Goal: Information Seeking & Learning: Learn about a topic

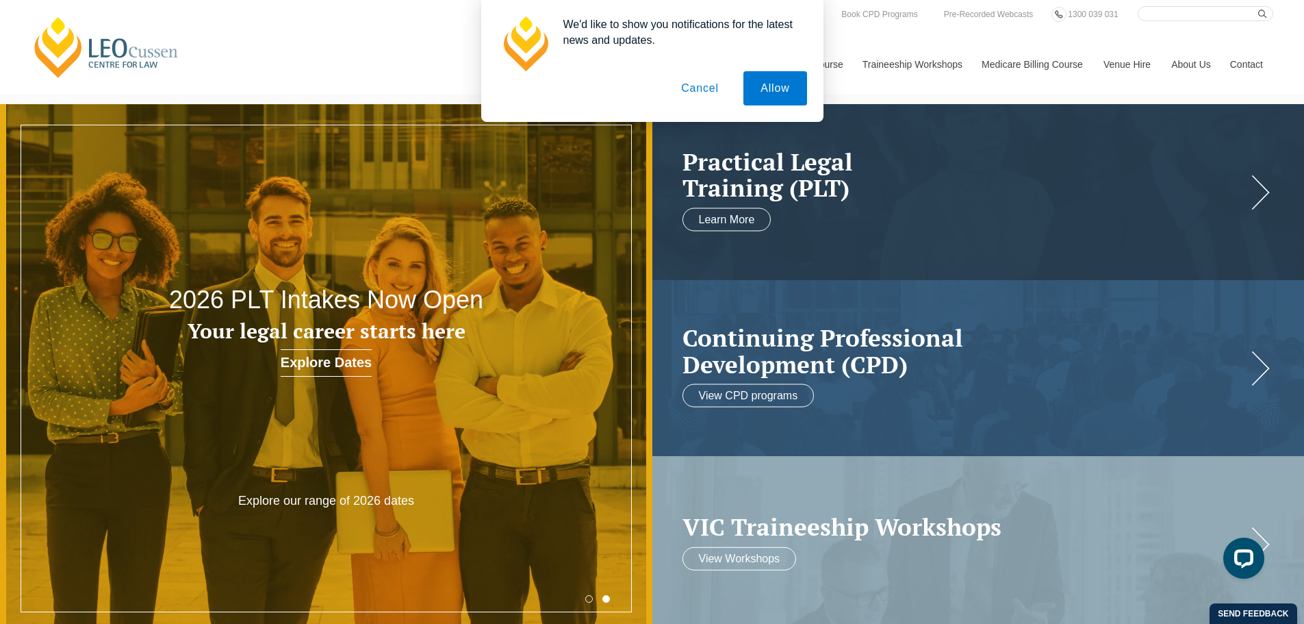
click at [706, 92] on button "Cancel" at bounding box center [700, 88] width 72 height 34
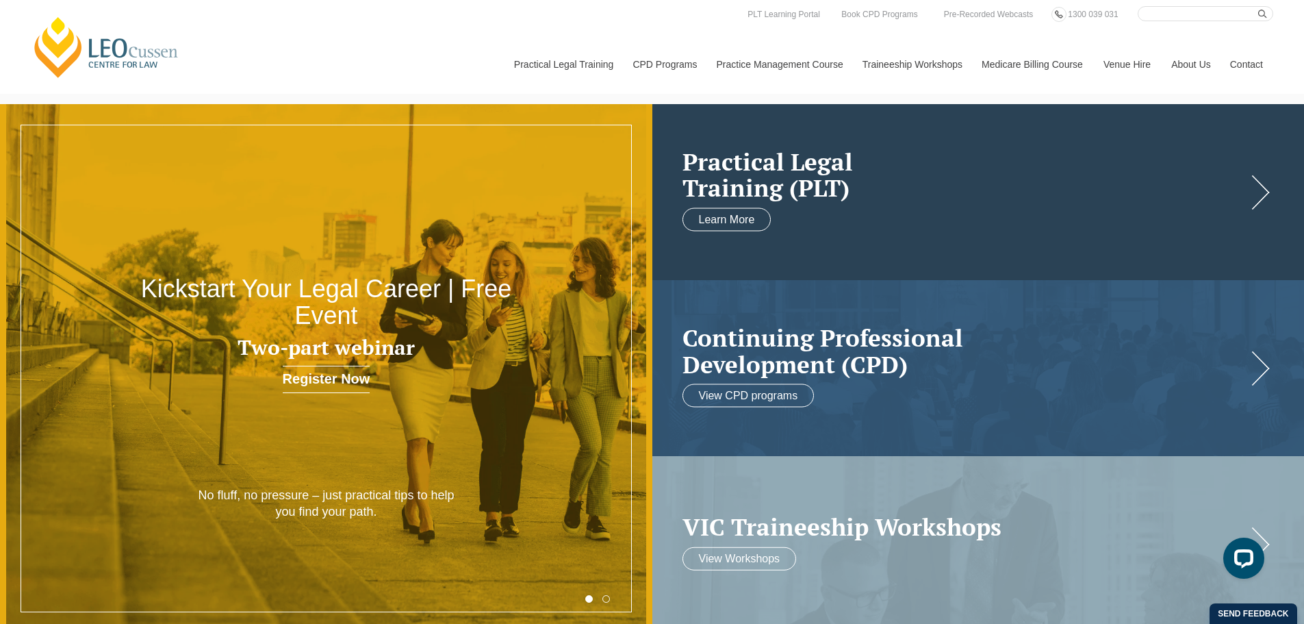
click at [759, 172] on h2 "Practical Legal Training (PLT)" at bounding box center [964, 174] width 565 height 53
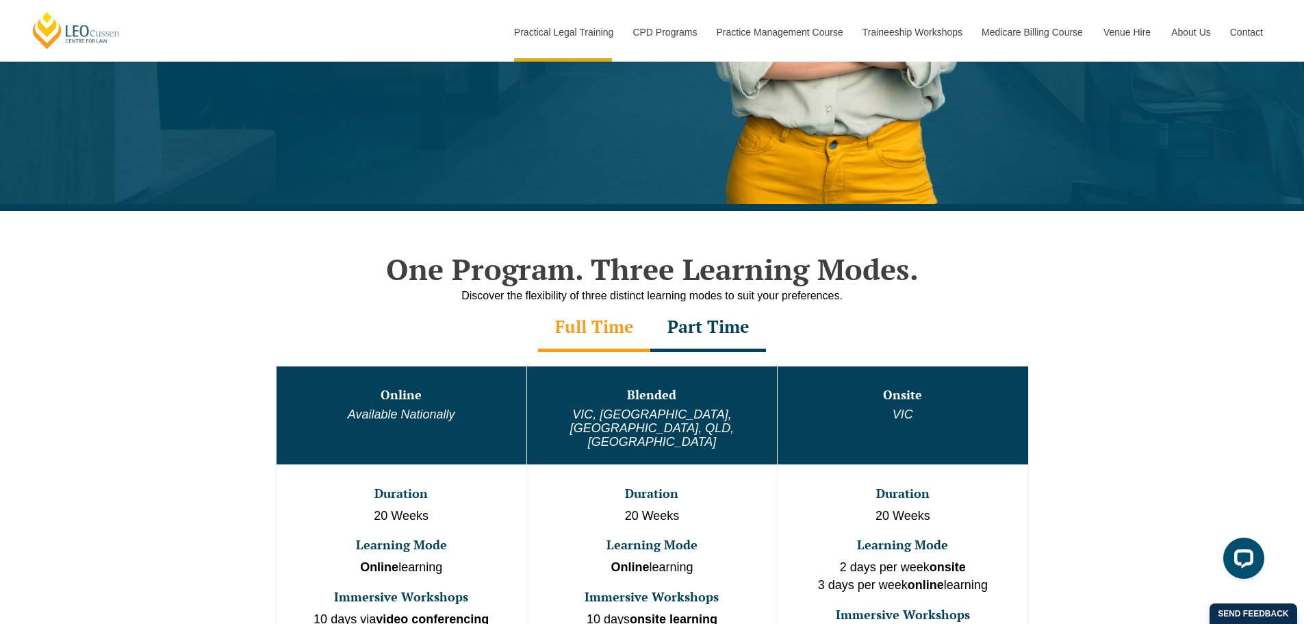
scroll to position [616, 0]
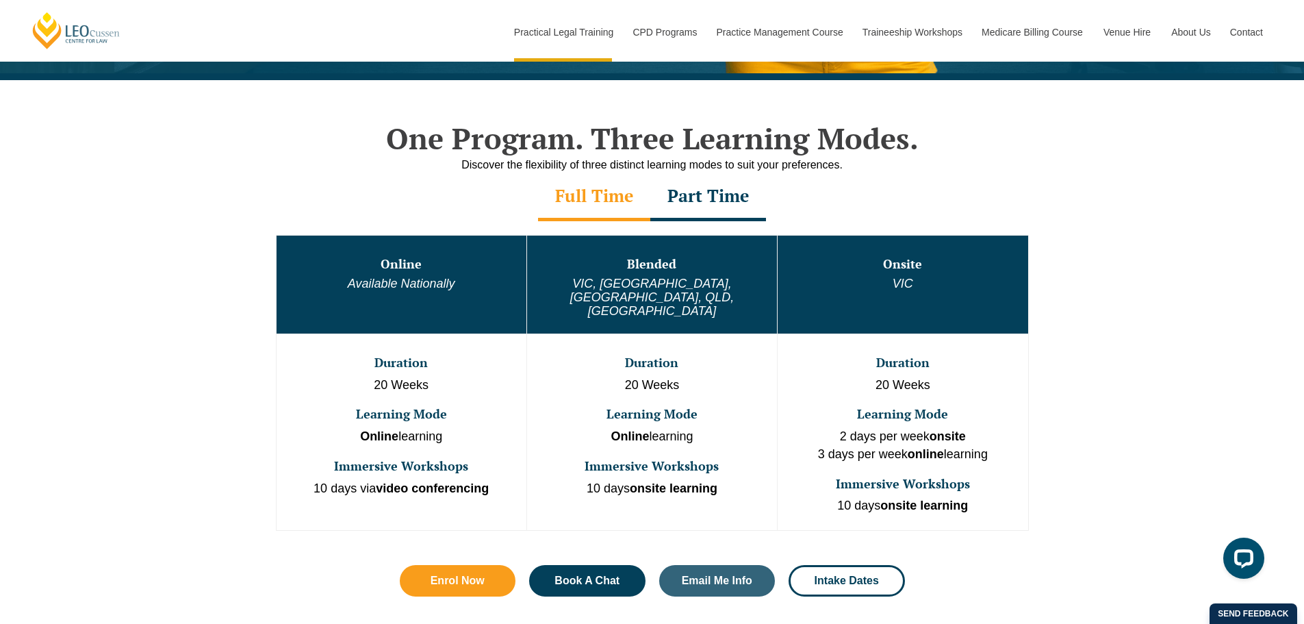
click at [694, 201] on div "Part Time" at bounding box center [708, 197] width 116 height 48
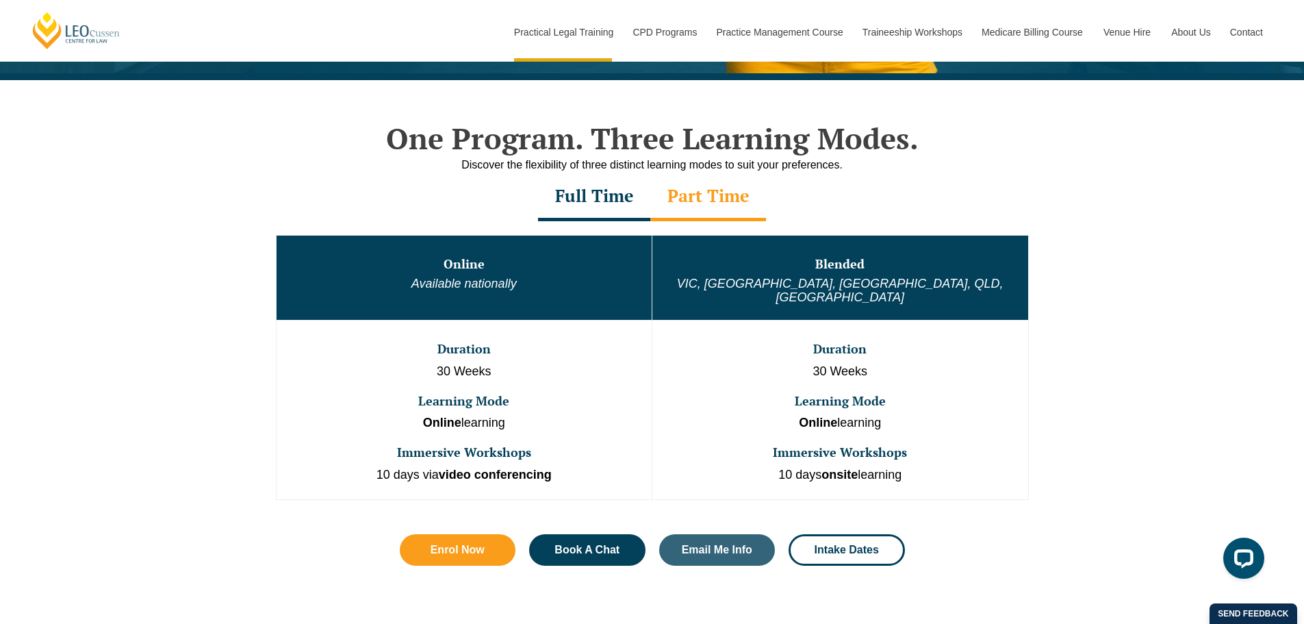
click at [587, 201] on div "Full Time" at bounding box center [594, 197] width 112 height 48
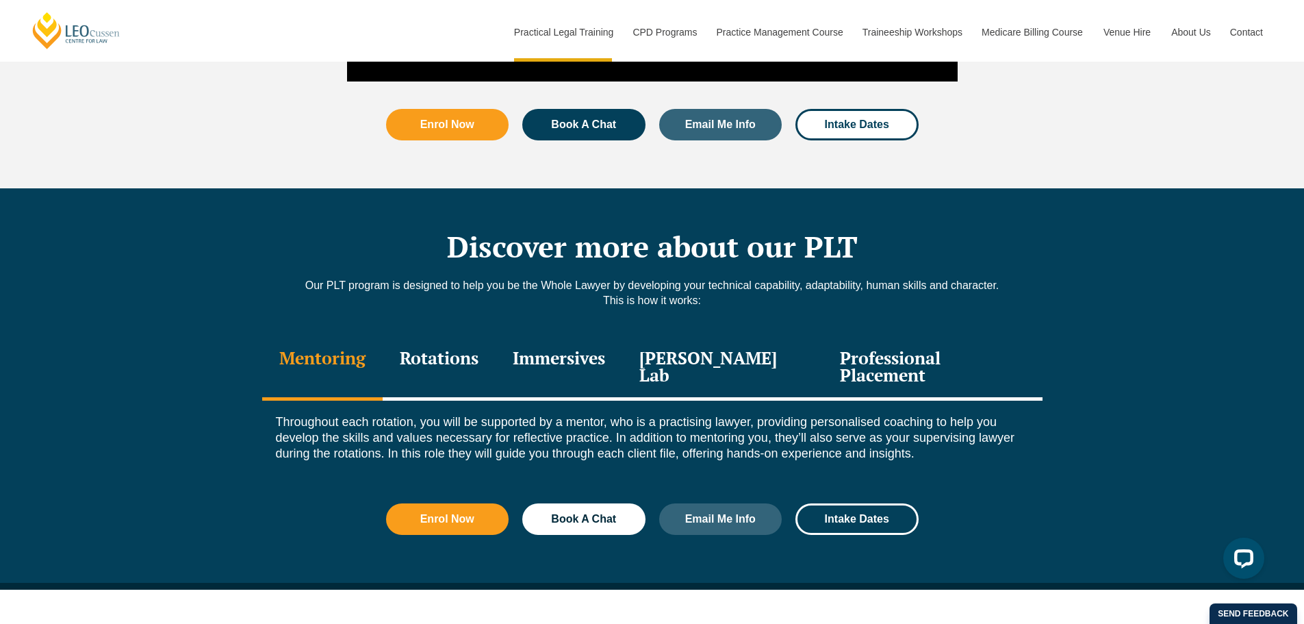
scroll to position [1711, 0]
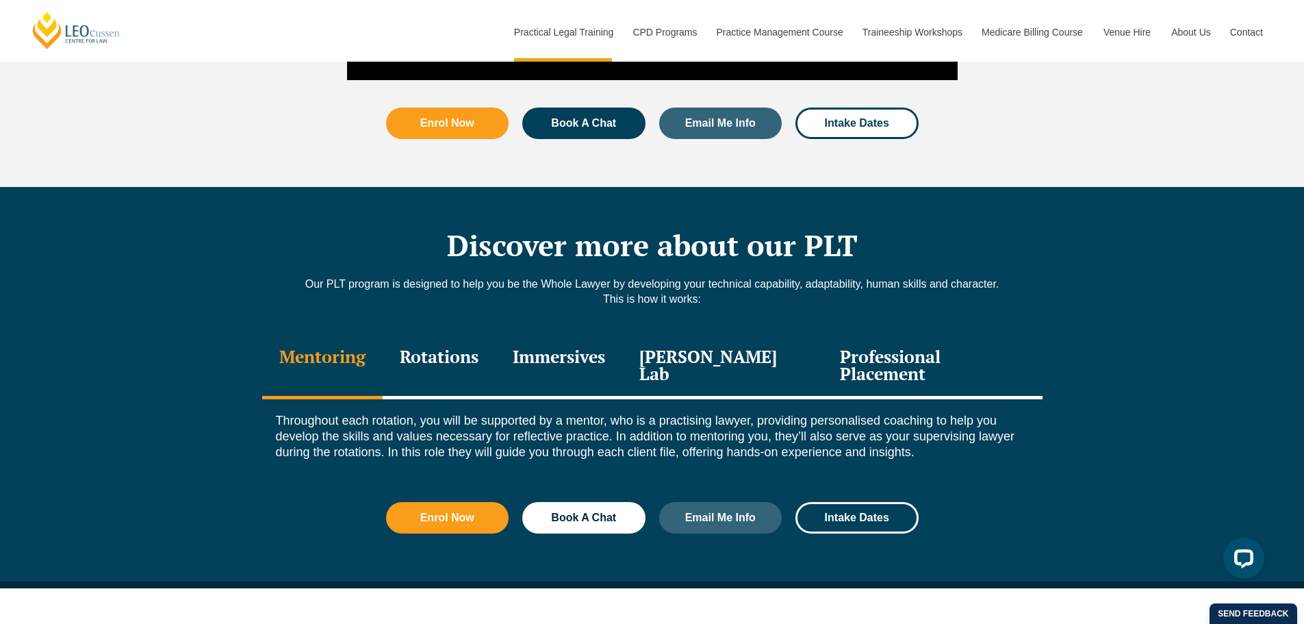
click at [898, 339] on div "Professional Placement" at bounding box center [932, 366] width 219 height 65
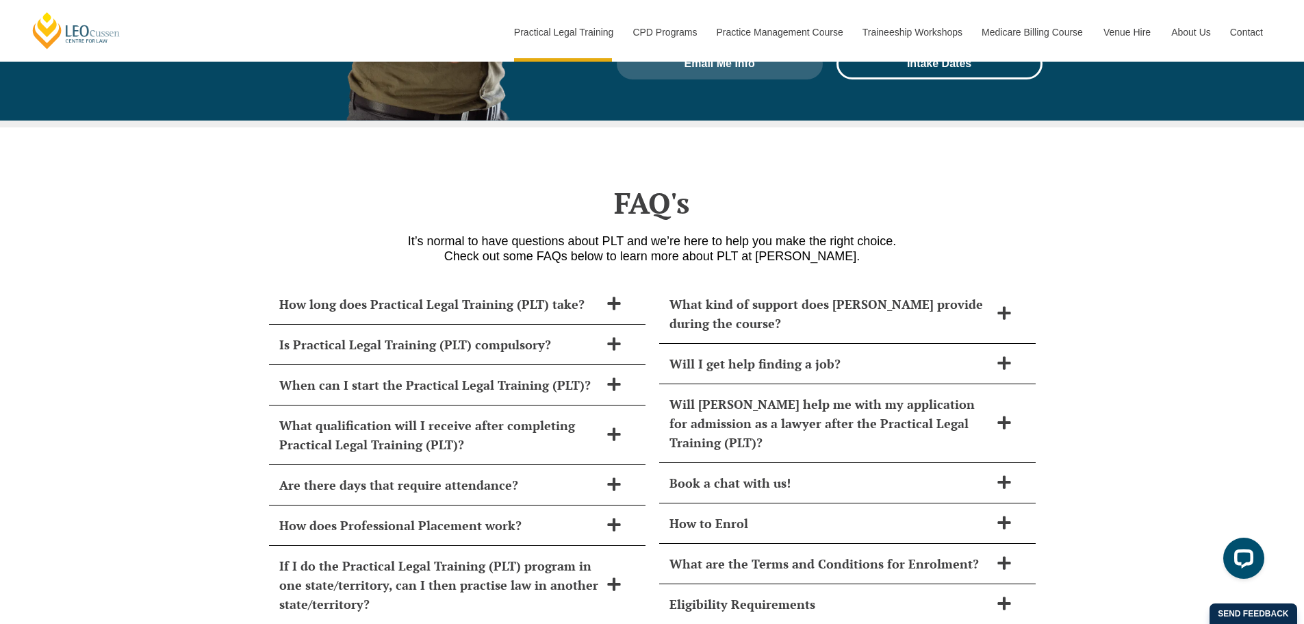
scroll to position [5886, 0]
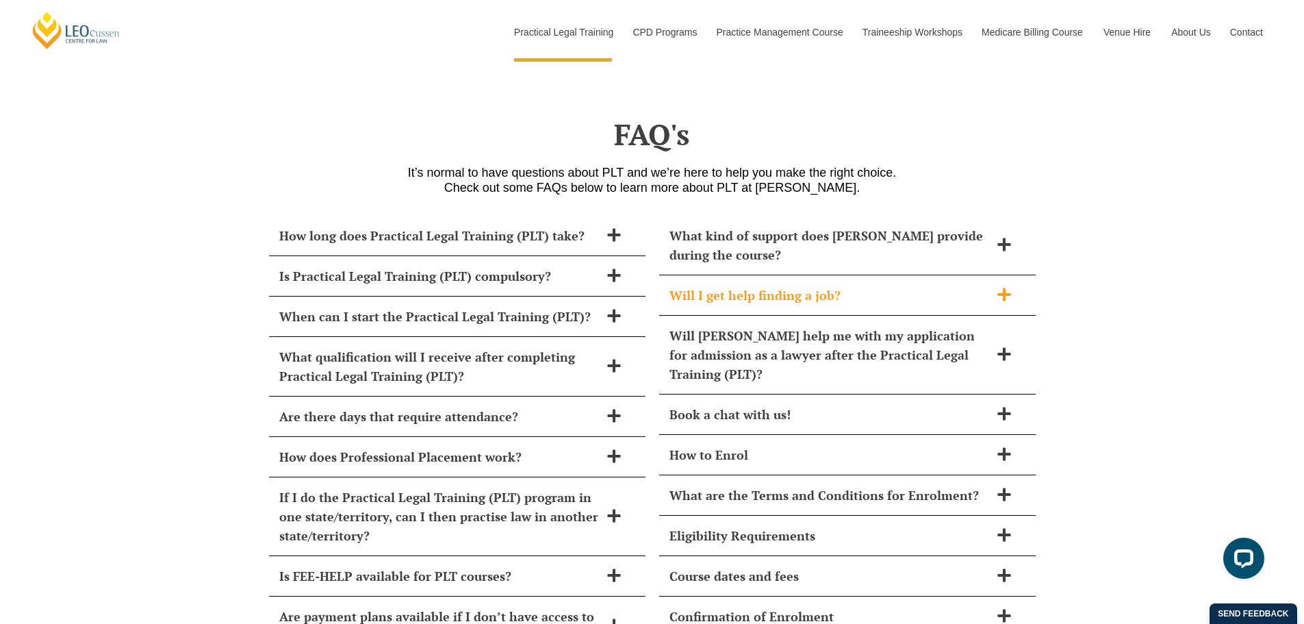
click at [1001, 287] on icon at bounding box center [1004, 294] width 15 height 15
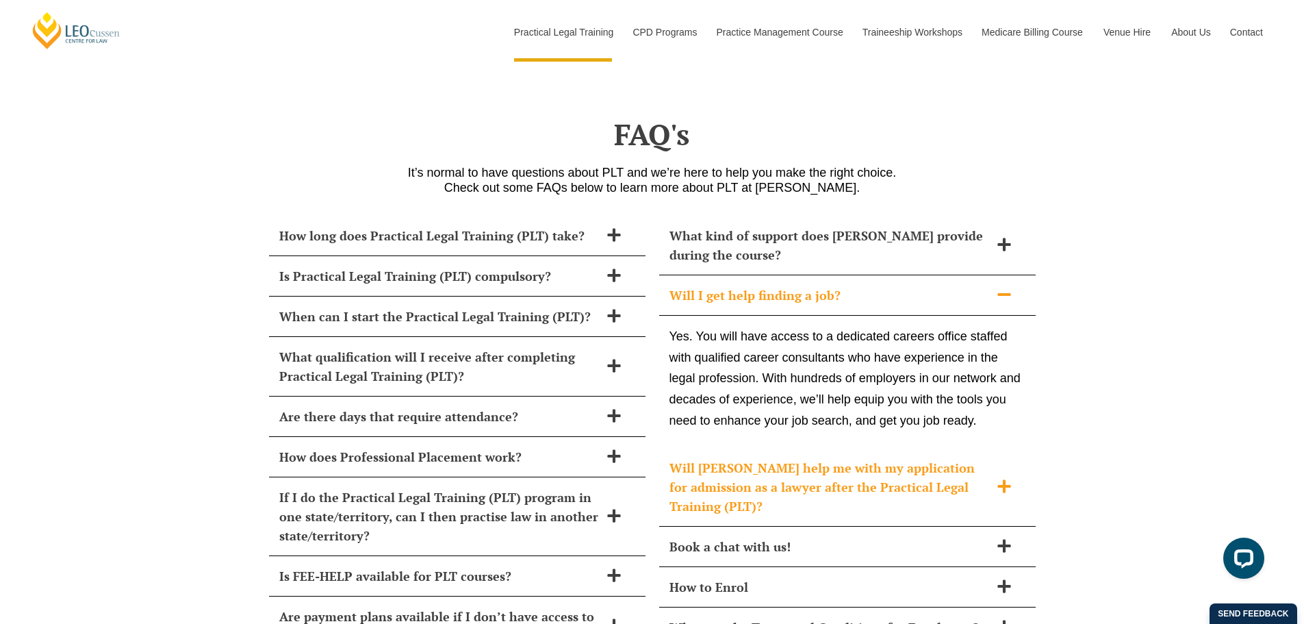
click at [1005, 479] on icon at bounding box center [1003, 485] width 13 height 13
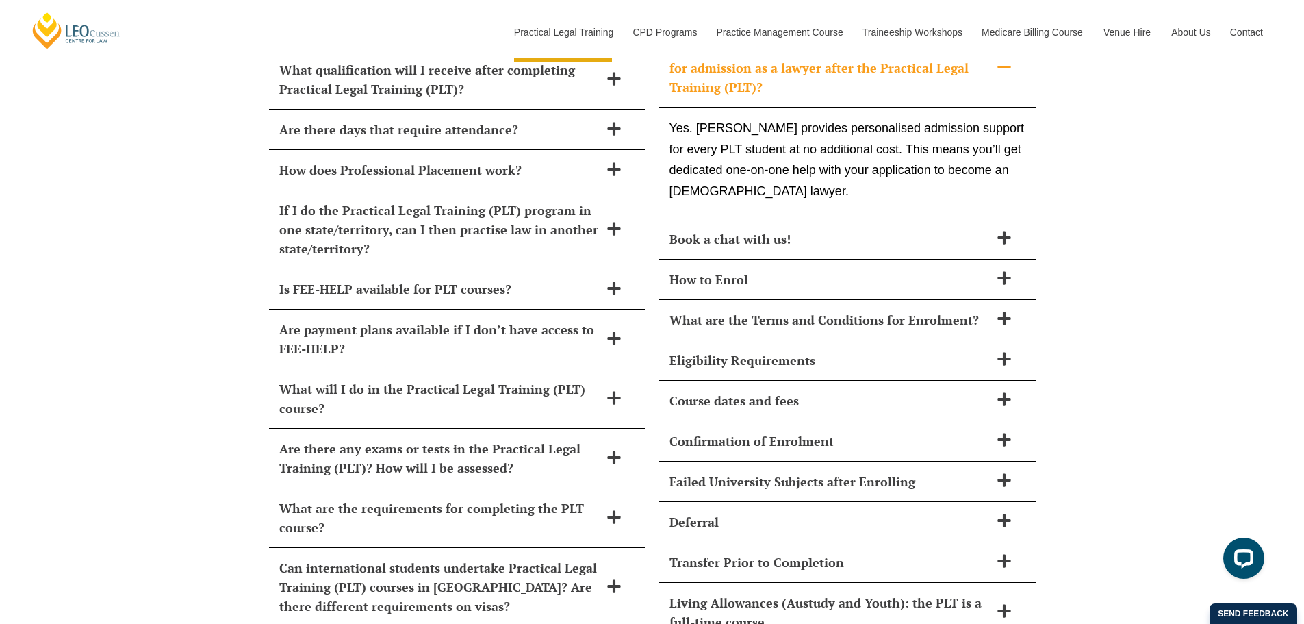
scroll to position [6228, 0]
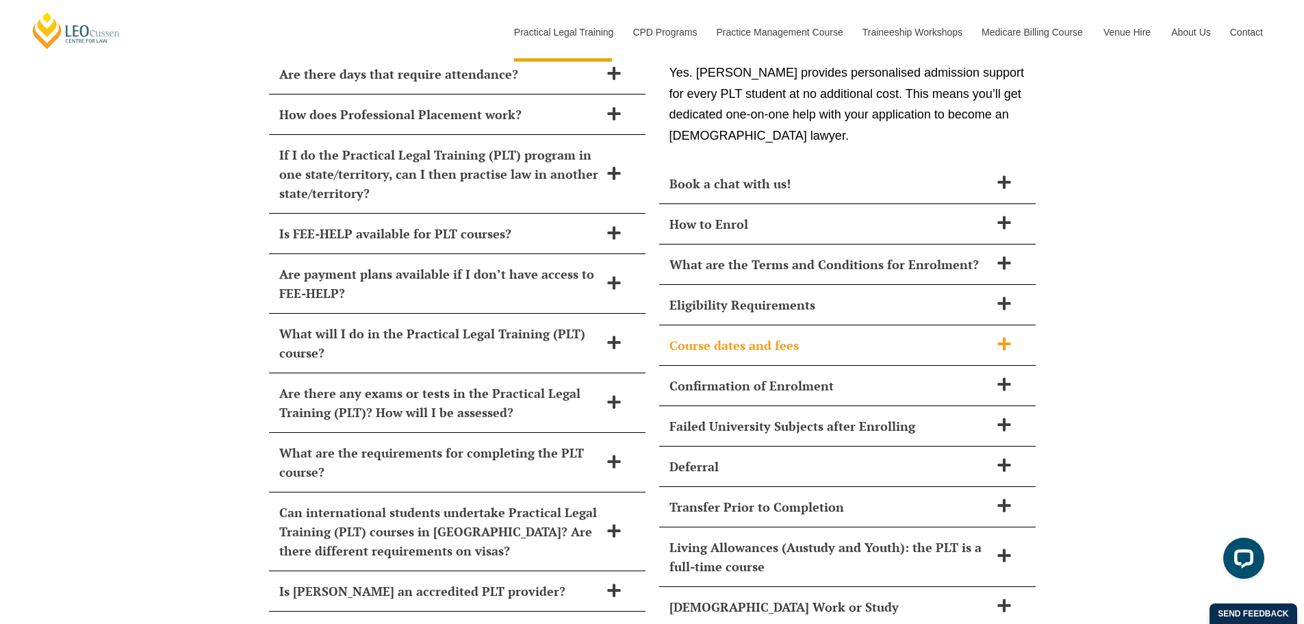
click at [793, 335] on span "Course dates and fees" at bounding box center [829, 344] width 320 height 19
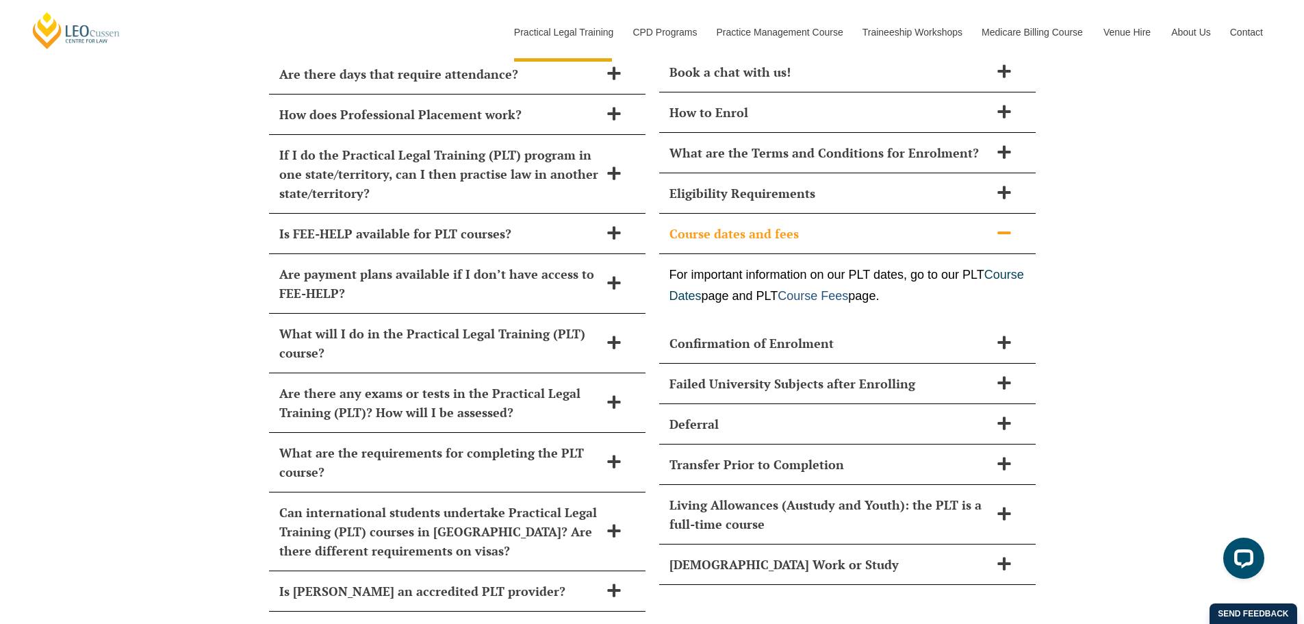
click at [848, 289] on link "Course Fees" at bounding box center [813, 296] width 70 height 14
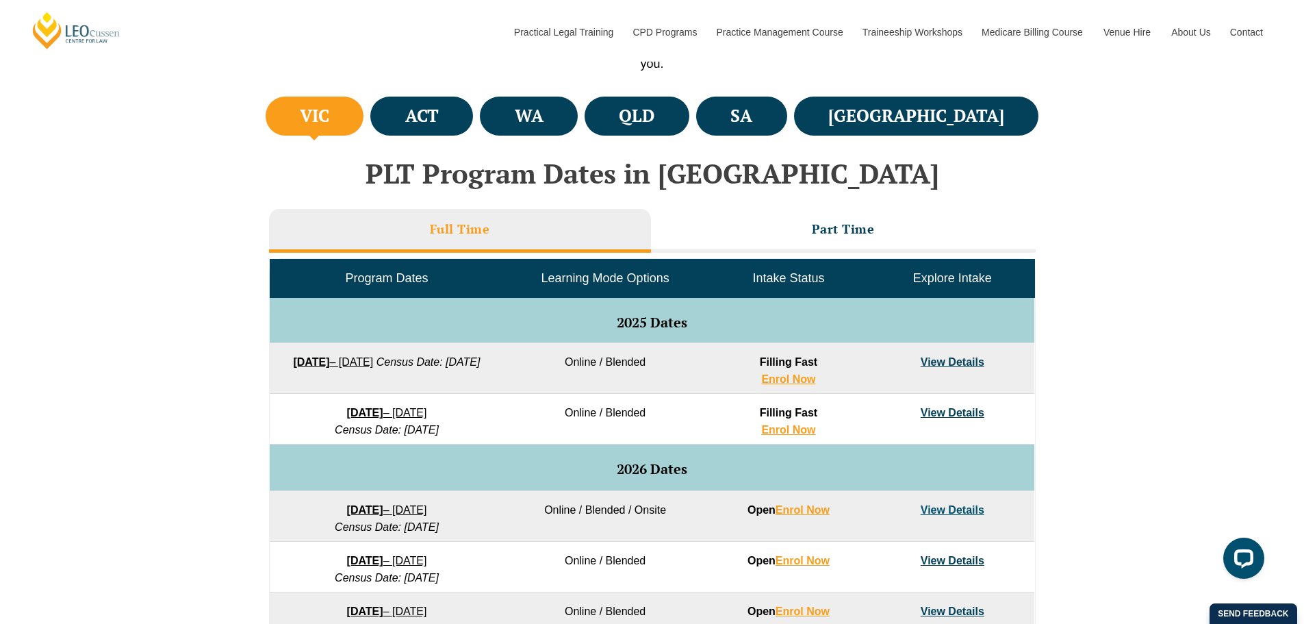
click at [955, 361] on link "View Details" at bounding box center [953, 362] width 64 height 12
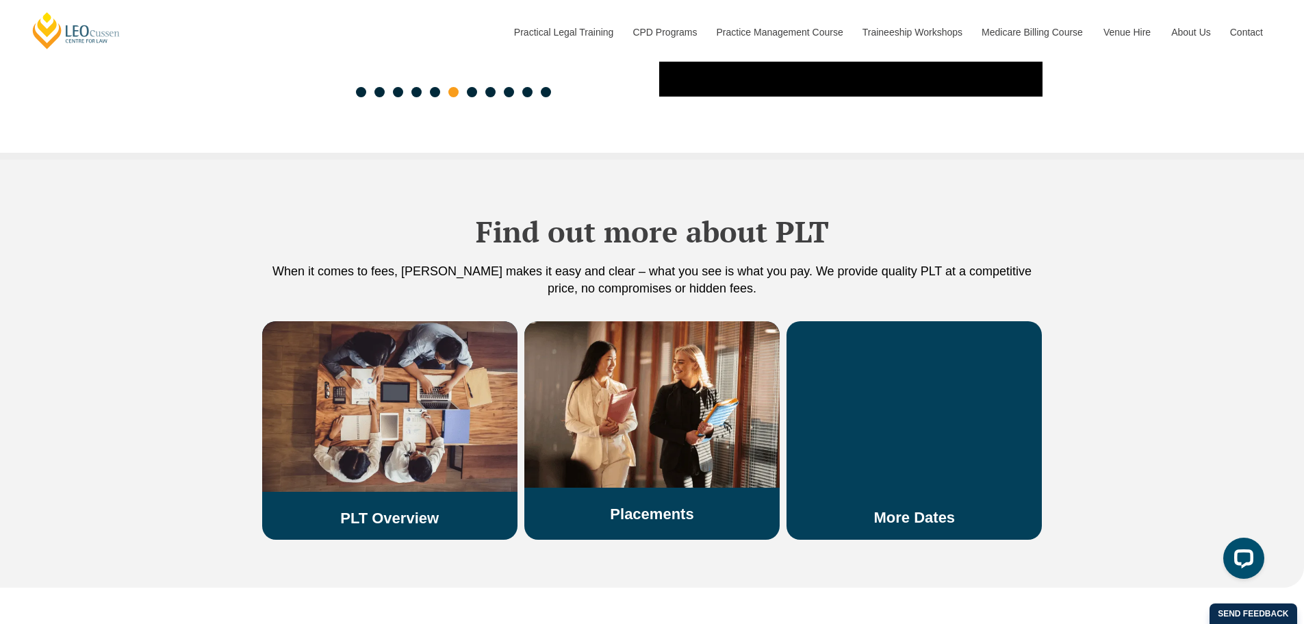
scroll to position [2190, 0]
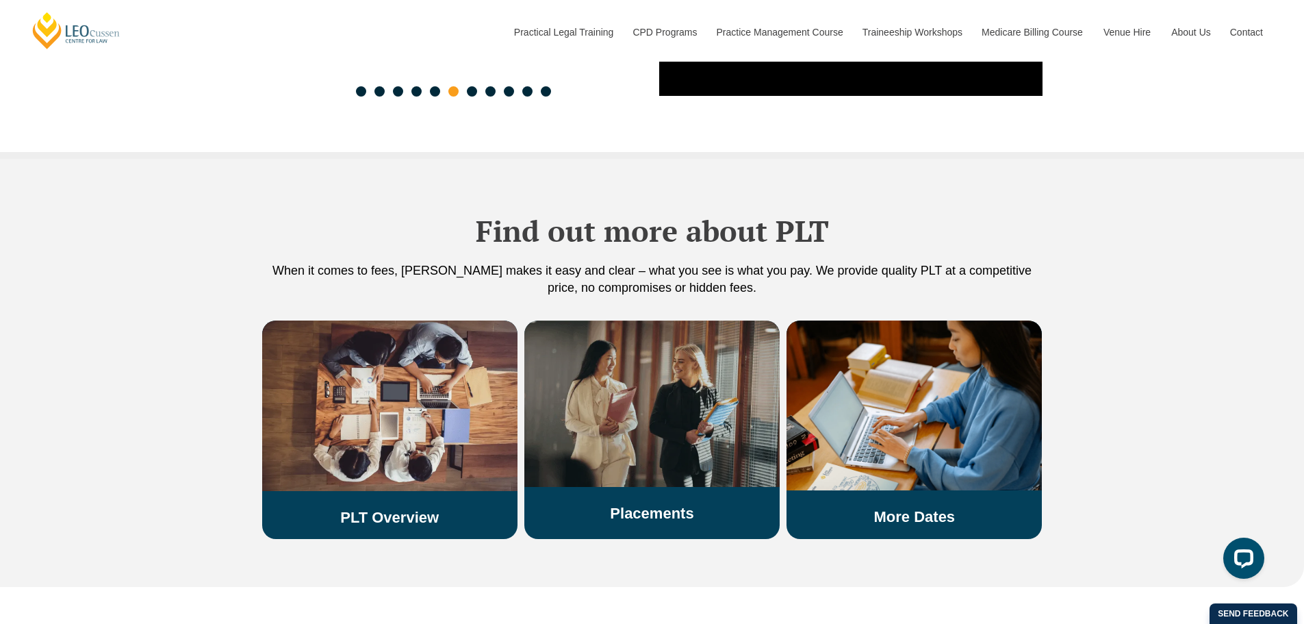
click at [667, 504] on link "Placements" at bounding box center [652, 512] width 84 height 17
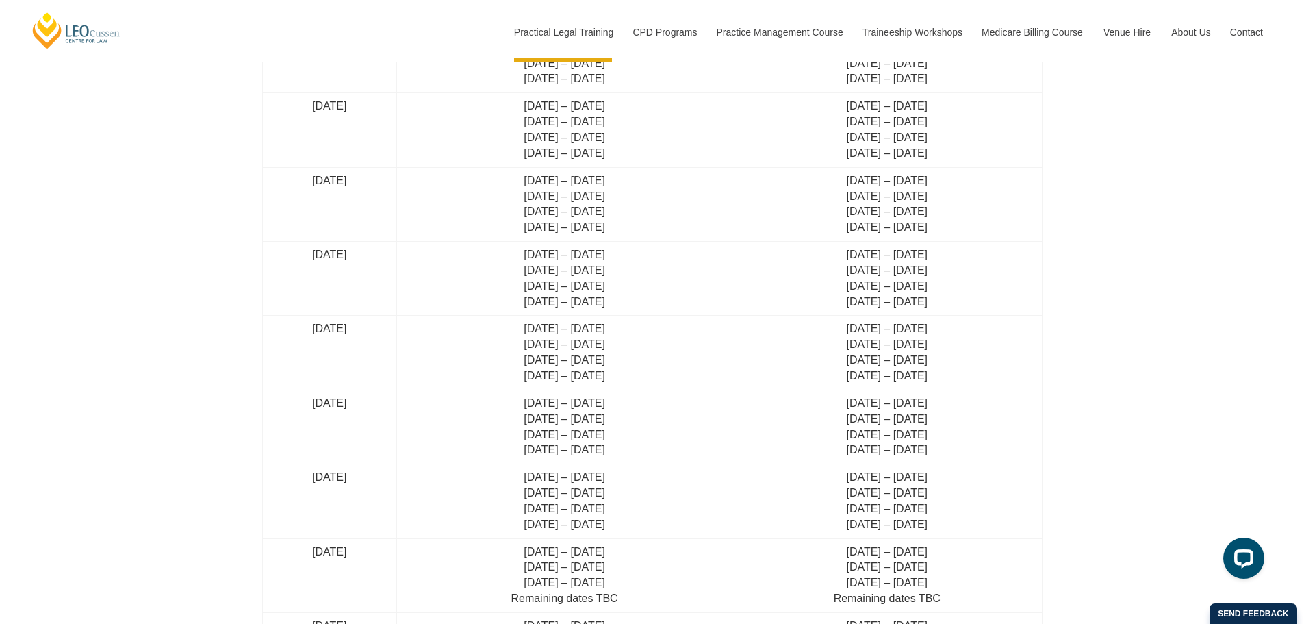
scroll to position [3354, 0]
